Goal: Task Accomplishment & Management: Manage account settings

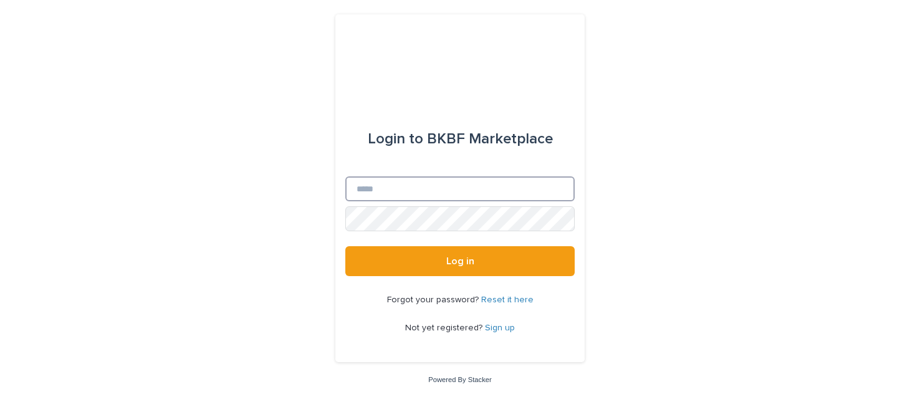
click at [404, 188] on input "Email" at bounding box center [459, 188] width 229 height 25
type input "**********"
click at [502, 300] on link "Reset it here" at bounding box center [507, 299] width 52 height 9
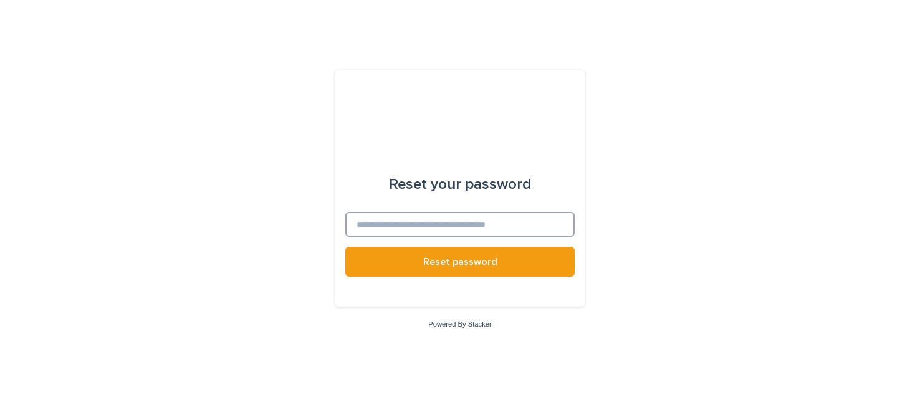
click at [396, 223] on input at bounding box center [459, 224] width 229 height 25
type input "**********"
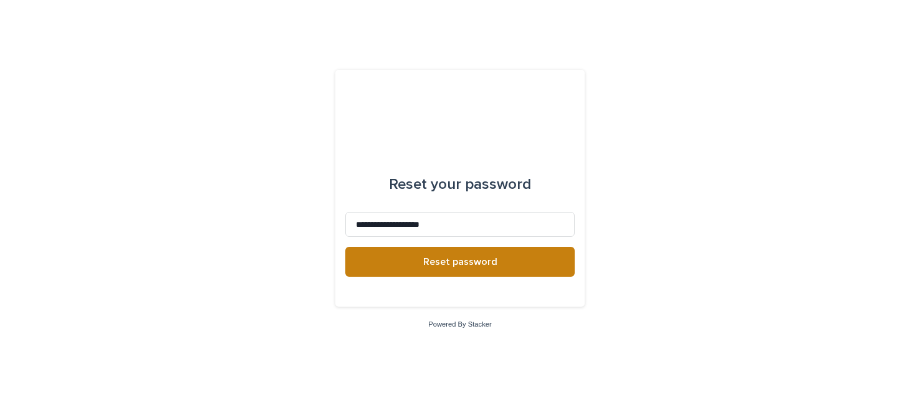
click at [450, 264] on span "Reset password" at bounding box center [460, 262] width 74 height 10
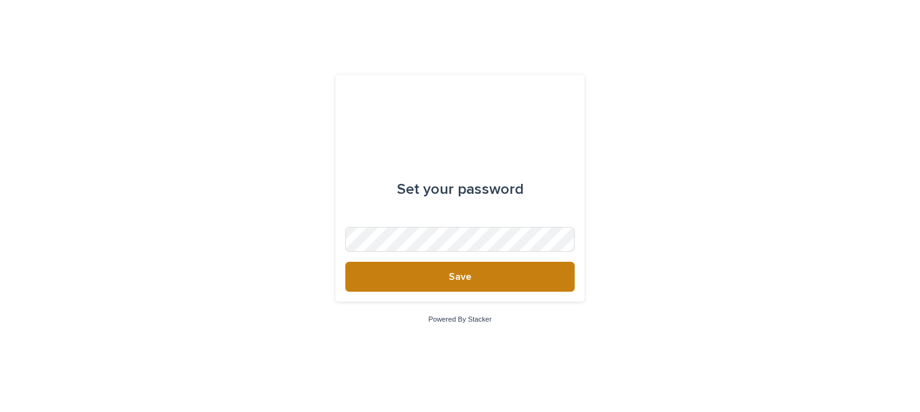
click at [454, 275] on span "Save" at bounding box center [460, 277] width 22 height 10
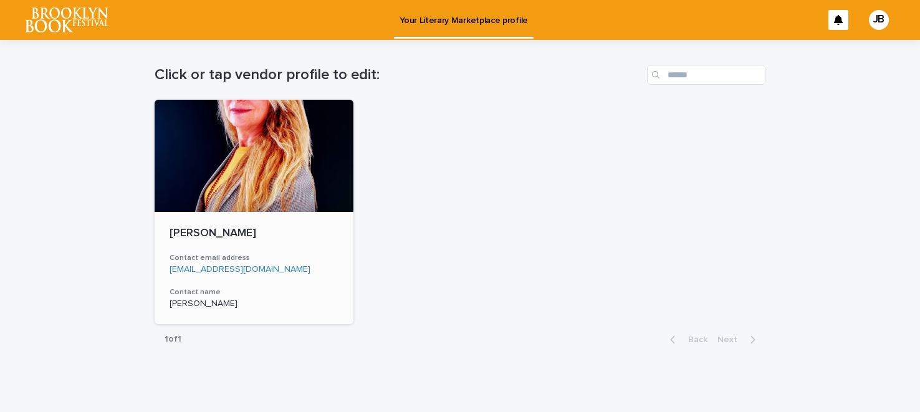
click at [296, 156] on div at bounding box center [254, 156] width 199 height 112
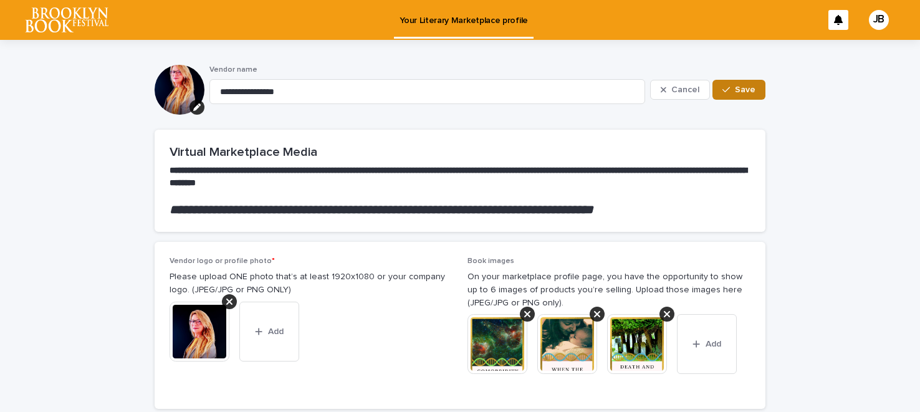
click at [747, 92] on span "Save" at bounding box center [745, 89] width 21 height 9
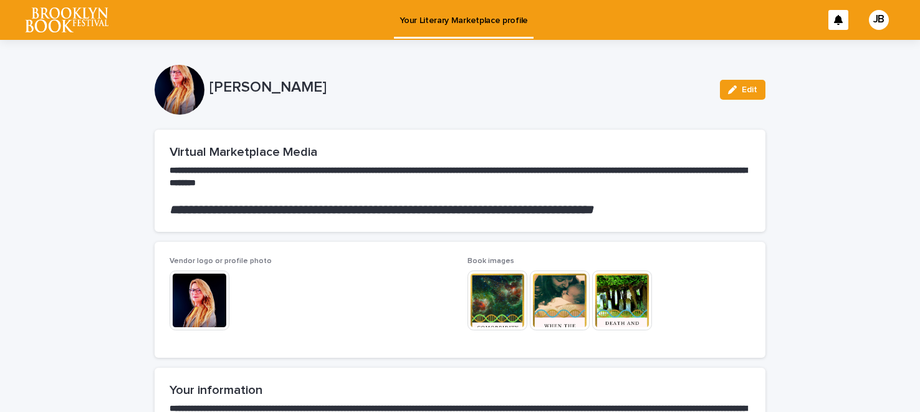
click at [880, 16] on div "JB" at bounding box center [879, 20] width 20 height 20
click at [743, 93] on span "Edit" at bounding box center [750, 89] width 16 height 9
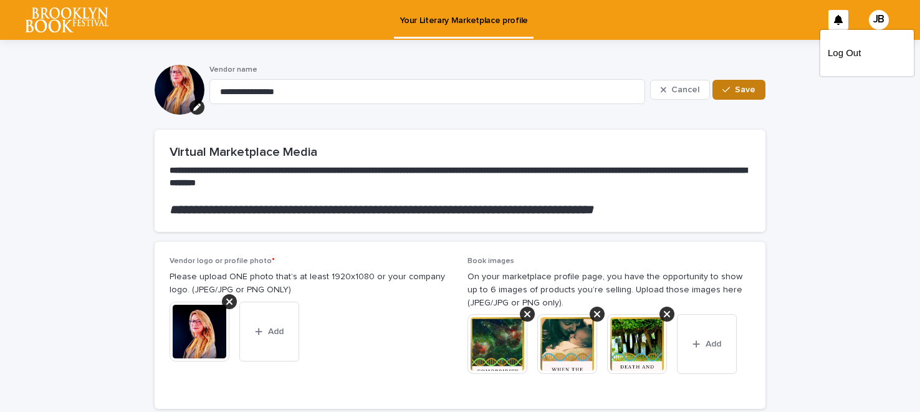
click at [732, 97] on button "Save" at bounding box center [738, 90] width 53 height 20
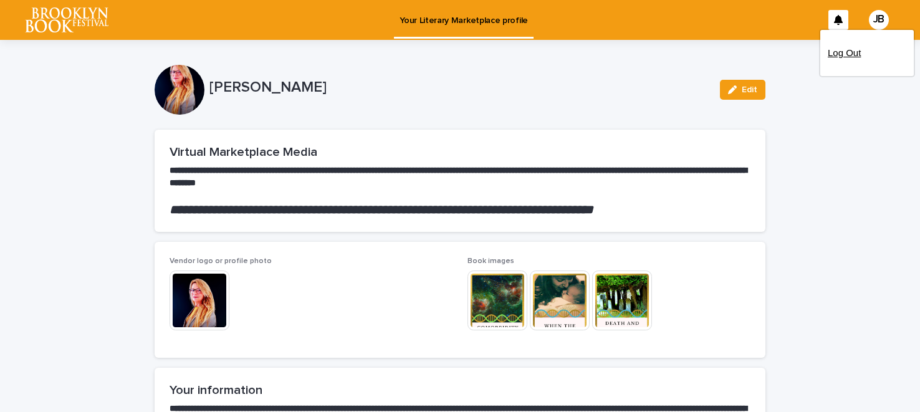
click at [849, 54] on p "Log Out" at bounding box center [867, 52] width 79 height 21
